Goal: Information Seeking & Learning: Understand process/instructions

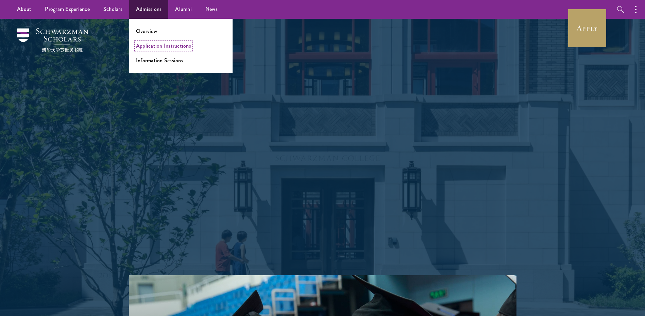
click at [147, 47] on link "Application Instructions" at bounding box center [163, 46] width 55 height 8
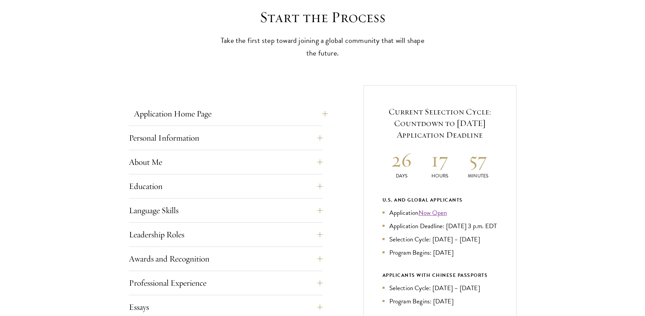
scroll to position [204, 0]
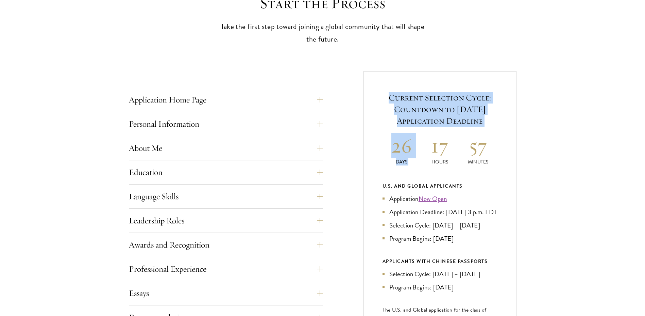
drag, startPoint x: 393, startPoint y: 84, endPoint x: 424, endPoint y: 139, distance: 63.5
click at [424, 139] on div "Current Selection Cycle: Countdown to September 10, 2025 Application Deadline 2…" at bounding box center [440, 239] width 153 height 336
click at [424, 139] on h2 "17" at bounding box center [440, 146] width 38 height 26
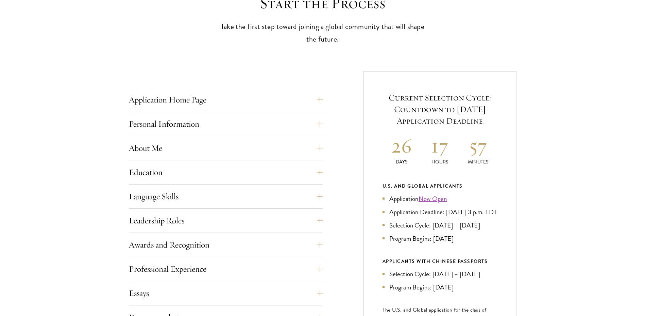
scroll to position [238, 0]
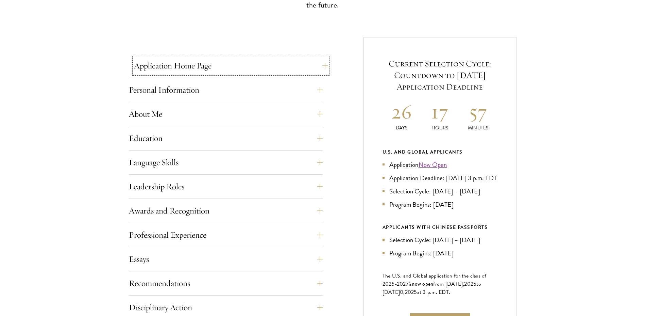
click at [275, 69] on button "Application Home Page" at bounding box center [231, 65] width 194 height 16
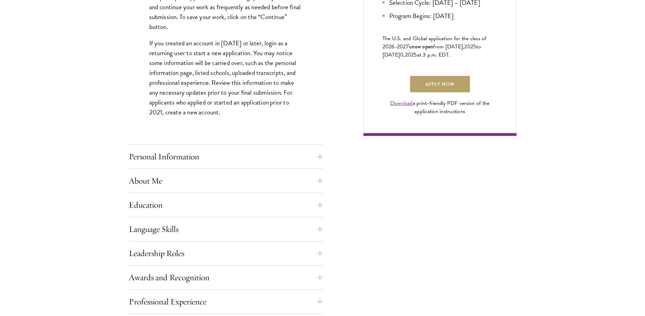
scroll to position [476, 0]
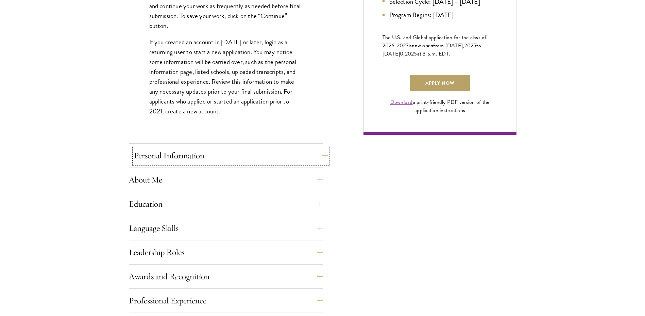
click at [260, 162] on button "Personal Information" at bounding box center [231, 155] width 194 height 16
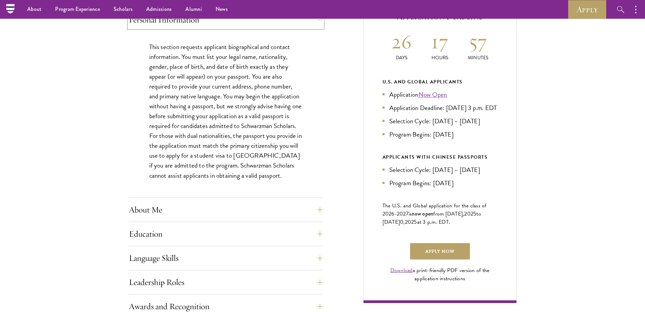
scroll to position [340, 0]
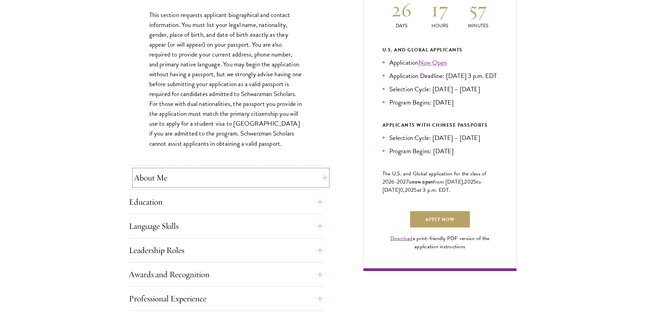
click at [245, 178] on button "About Me" at bounding box center [231, 177] width 194 height 16
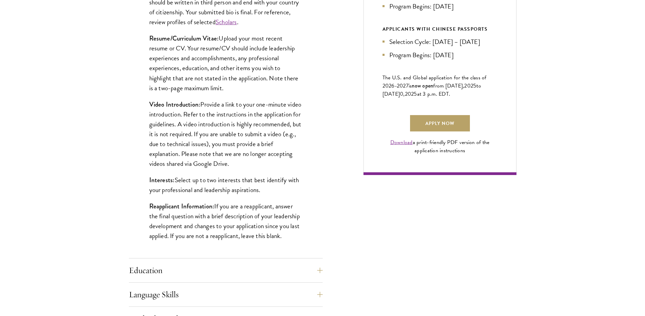
scroll to position [442, 0]
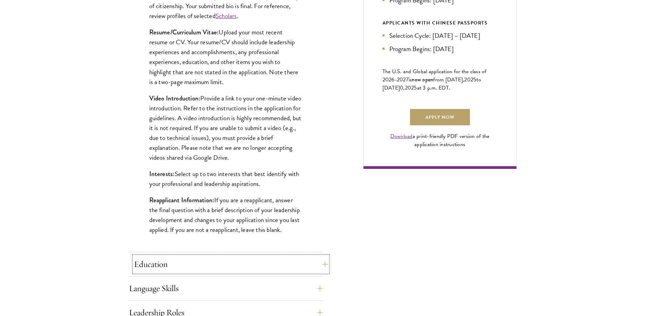
click at [286, 261] on button "Education" at bounding box center [231, 264] width 194 height 16
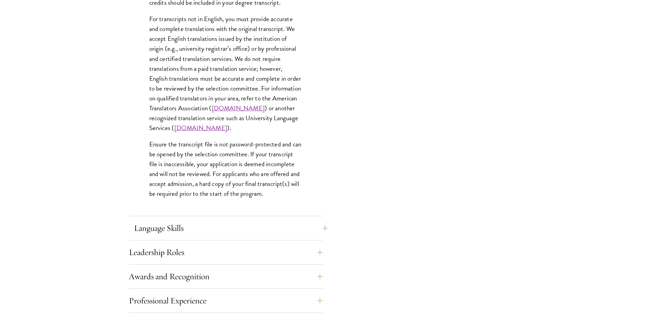
scroll to position [986, 0]
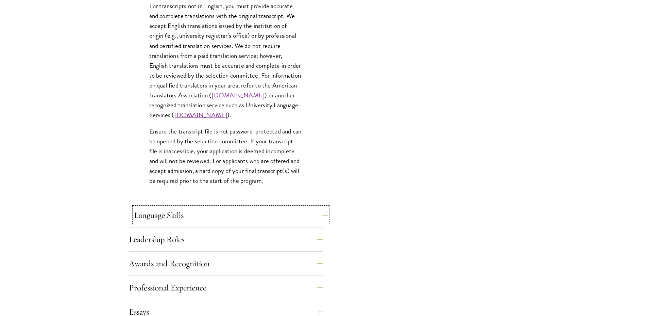
click at [236, 214] on button "Language Skills" at bounding box center [231, 215] width 194 height 16
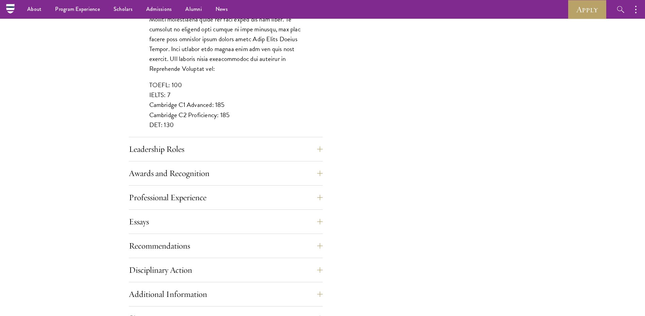
scroll to position [544, 0]
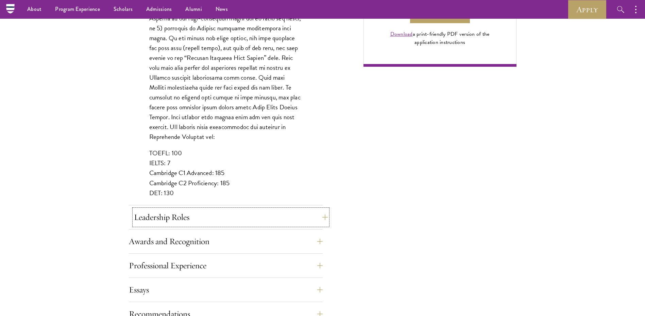
click at [251, 216] on button "Leadership Roles" at bounding box center [231, 217] width 194 height 16
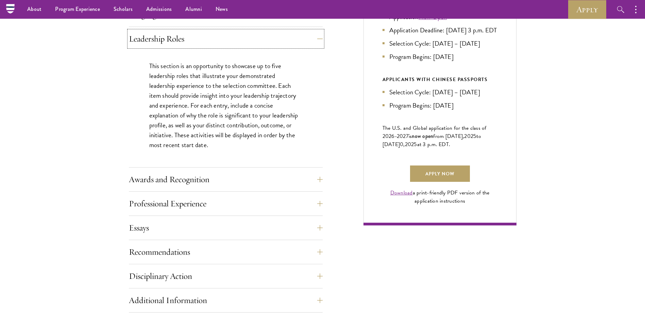
scroll to position [374, 0]
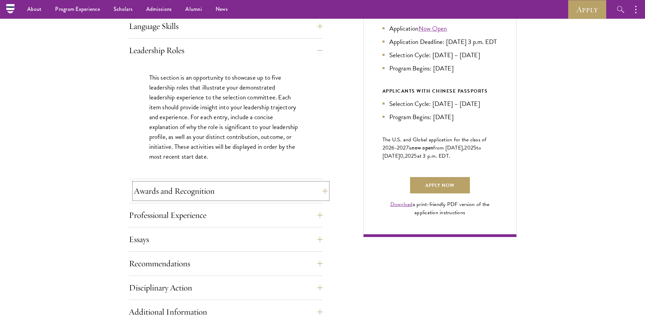
click at [264, 184] on button "Awards and Recognition" at bounding box center [231, 191] width 194 height 16
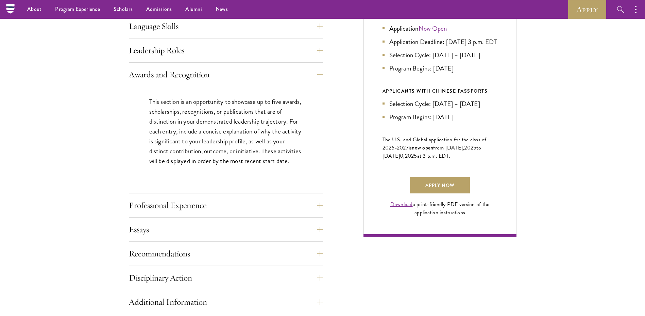
click at [278, 216] on div "Professional Experience" at bounding box center [226, 207] width 194 height 20
click at [278, 212] on button "Professional Experience" at bounding box center [231, 205] width 194 height 16
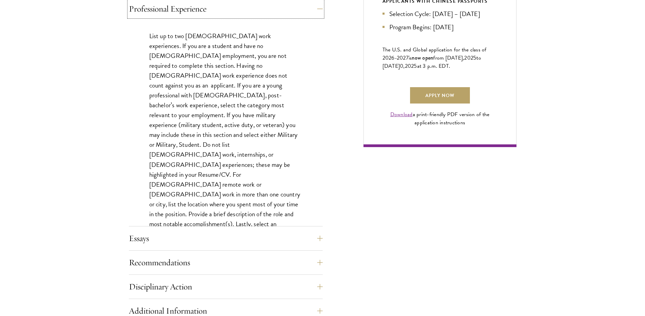
scroll to position [476, 0]
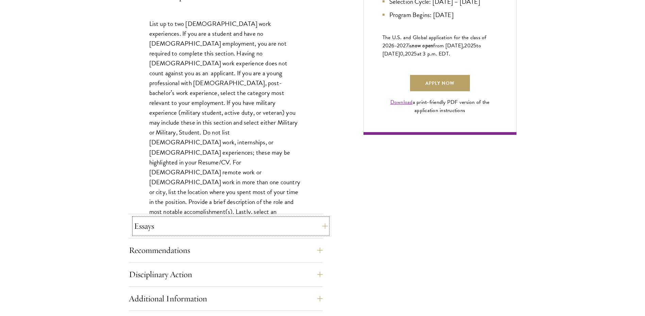
click at [270, 219] on button "Essays" at bounding box center [231, 226] width 194 height 16
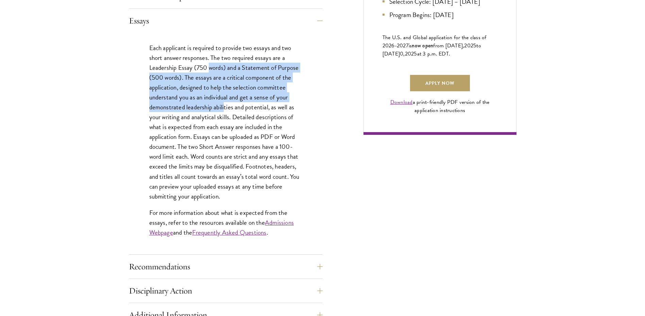
click at [224, 110] on p "Each applicant is required to provide two essays and two short answer responses…" at bounding box center [225, 122] width 153 height 158
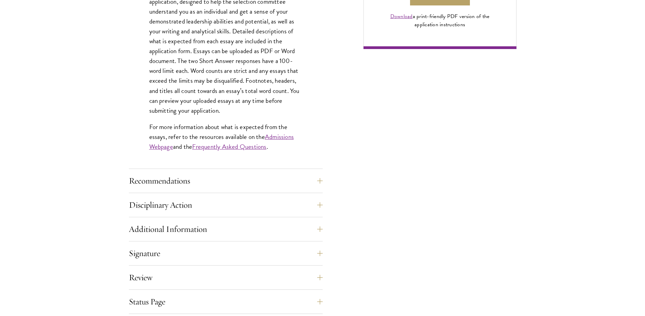
scroll to position [578, 0]
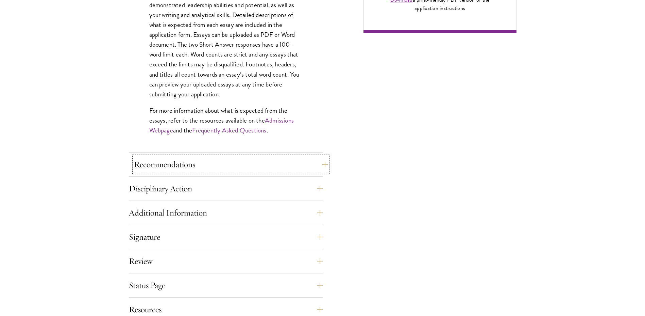
click at [258, 165] on button "Recommendations" at bounding box center [231, 164] width 194 height 16
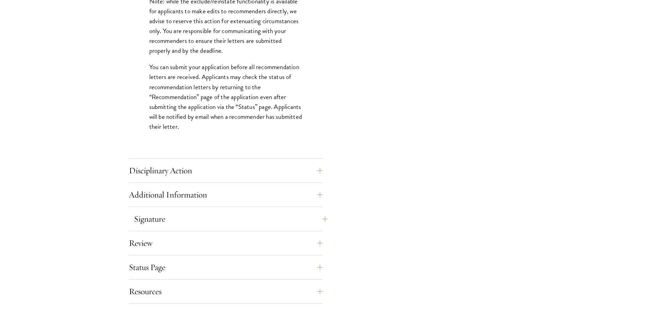
scroll to position [952, 0]
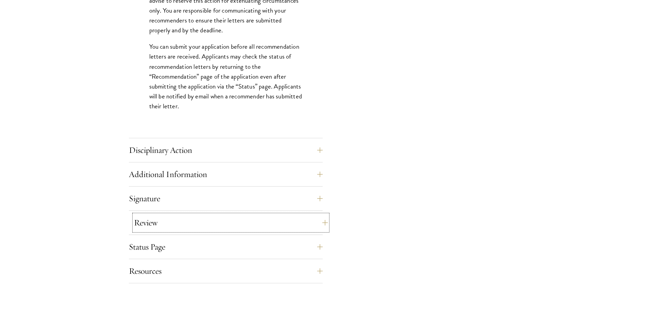
click at [274, 214] on button "Review" at bounding box center [231, 222] width 194 height 16
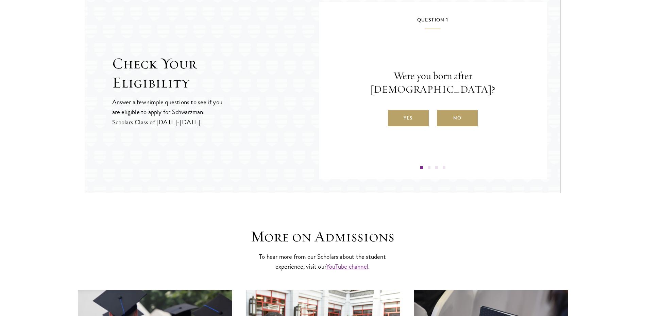
click at [385, 111] on div "Yes No" at bounding box center [432, 118] width 187 height 16
click at [396, 111] on label "Yes" at bounding box center [408, 118] width 41 height 16
click at [394, 111] on input "Yes" at bounding box center [391, 114] width 6 height 6
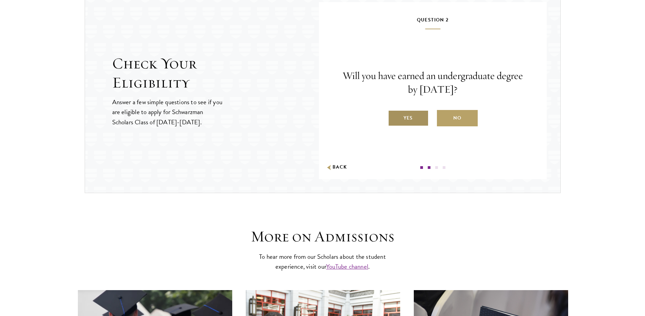
click at [403, 119] on label "Yes" at bounding box center [408, 118] width 41 height 16
click at [394, 117] on input "Yes" at bounding box center [391, 114] width 6 height 6
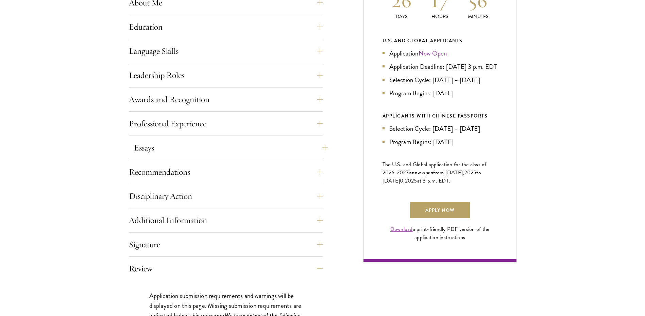
scroll to position [408, 0]
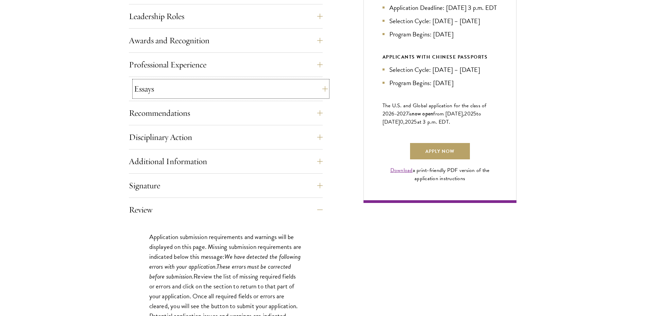
click at [291, 88] on button "Essays" at bounding box center [231, 89] width 194 height 16
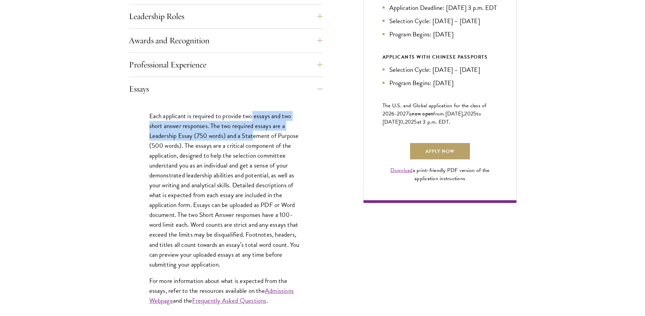
drag, startPoint x: 253, startPoint y: 110, endPoint x: 254, endPoint y: 134, distance: 23.8
click at [254, 134] on div "Each applicant is required to provide two essays and two short answer responses…" at bounding box center [226, 211] width 194 height 221
click at [254, 134] on p "Each applicant is required to provide two essays and two short answer responses…" at bounding box center [225, 190] width 153 height 158
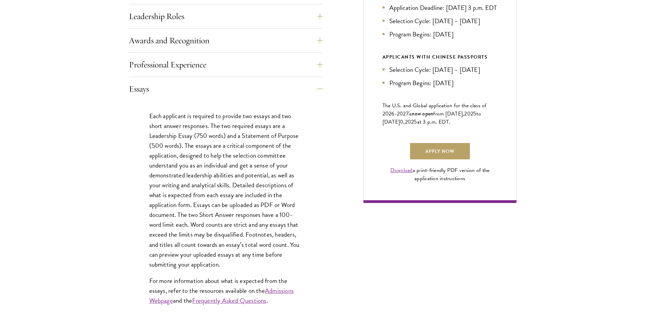
scroll to position [442, 0]
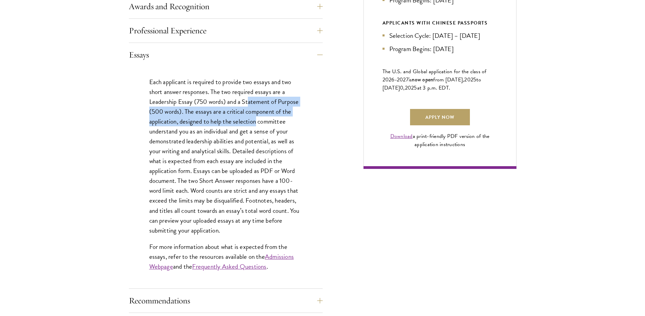
drag, startPoint x: 249, startPoint y: 99, endPoint x: 259, endPoint y: 138, distance: 40.3
click at [259, 138] on p "Each applicant is required to provide two essays and two short answer responses…" at bounding box center [225, 156] width 153 height 158
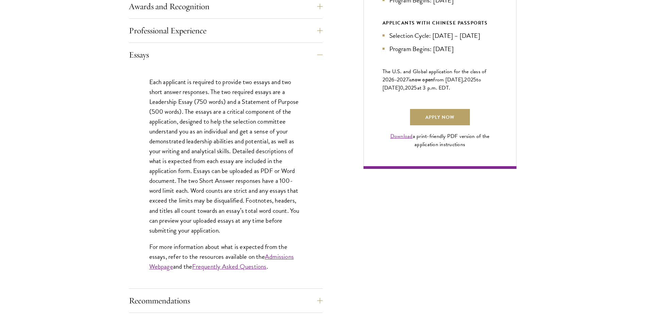
click at [259, 139] on p "Each applicant is required to provide two essays and two short answer responses…" at bounding box center [225, 156] width 153 height 158
